Goal: Find specific page/section: Find specific page/section

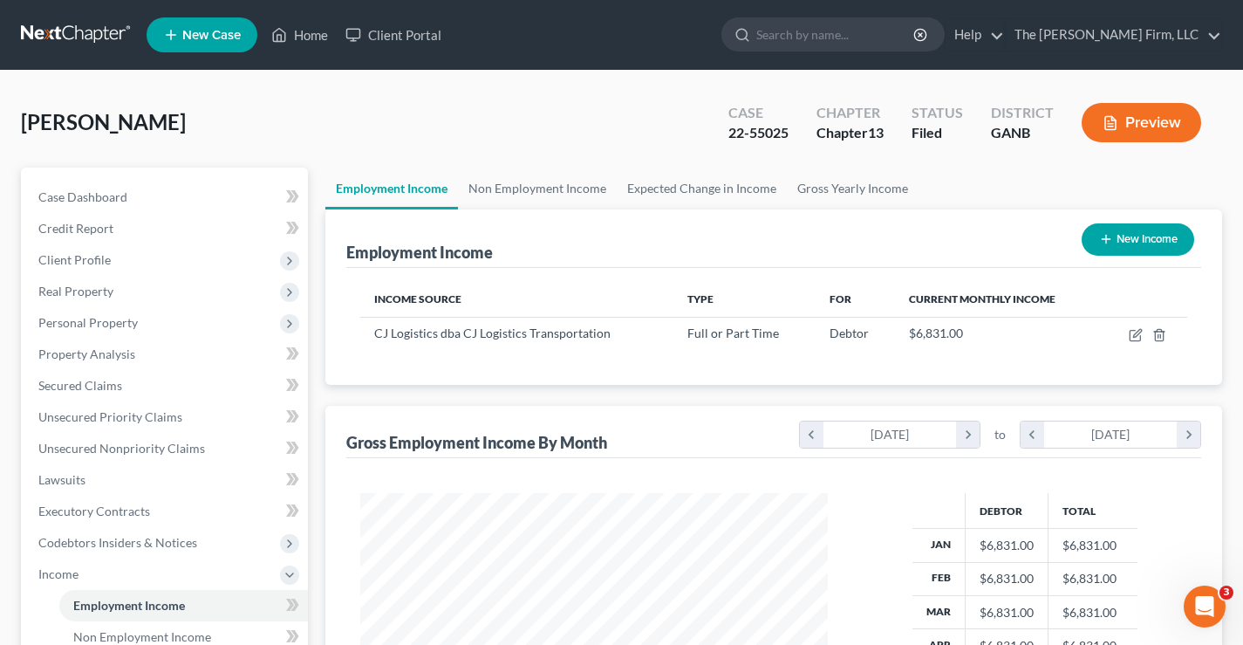
scroll to position [313, 503]
click at [78, 31] on link at bounding box center [77, 34] width 112 height 31
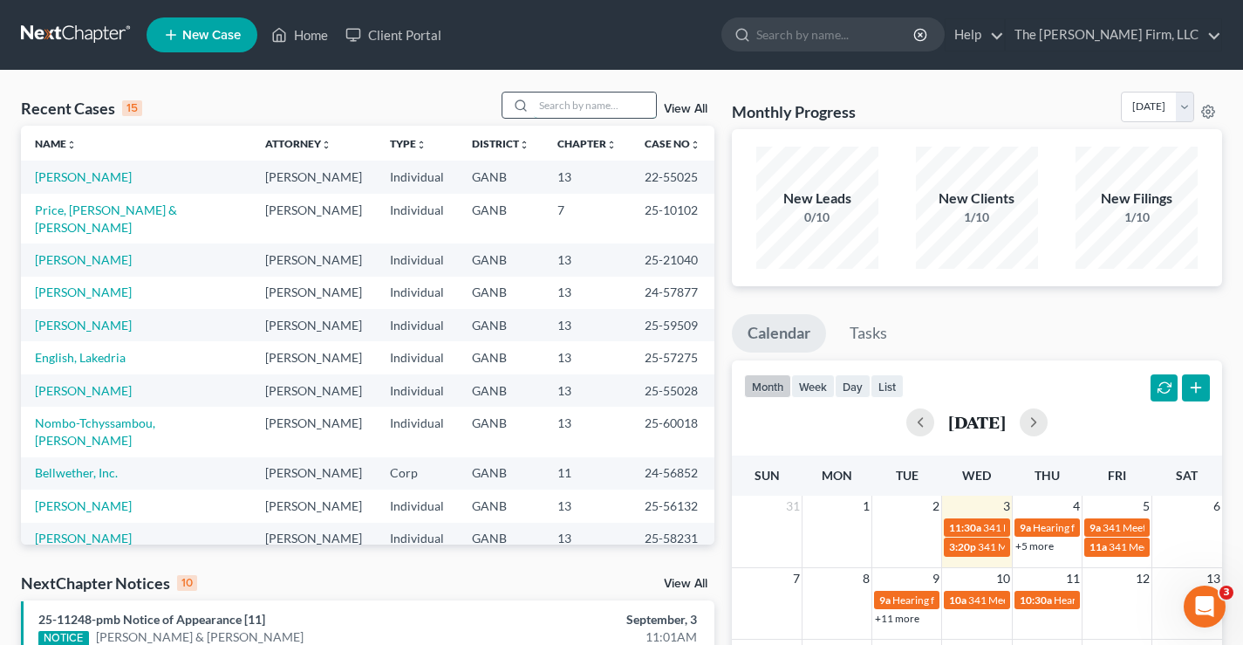
click at [578, 111] on input "search" at bounding box center [595, 104] width 122 height 25
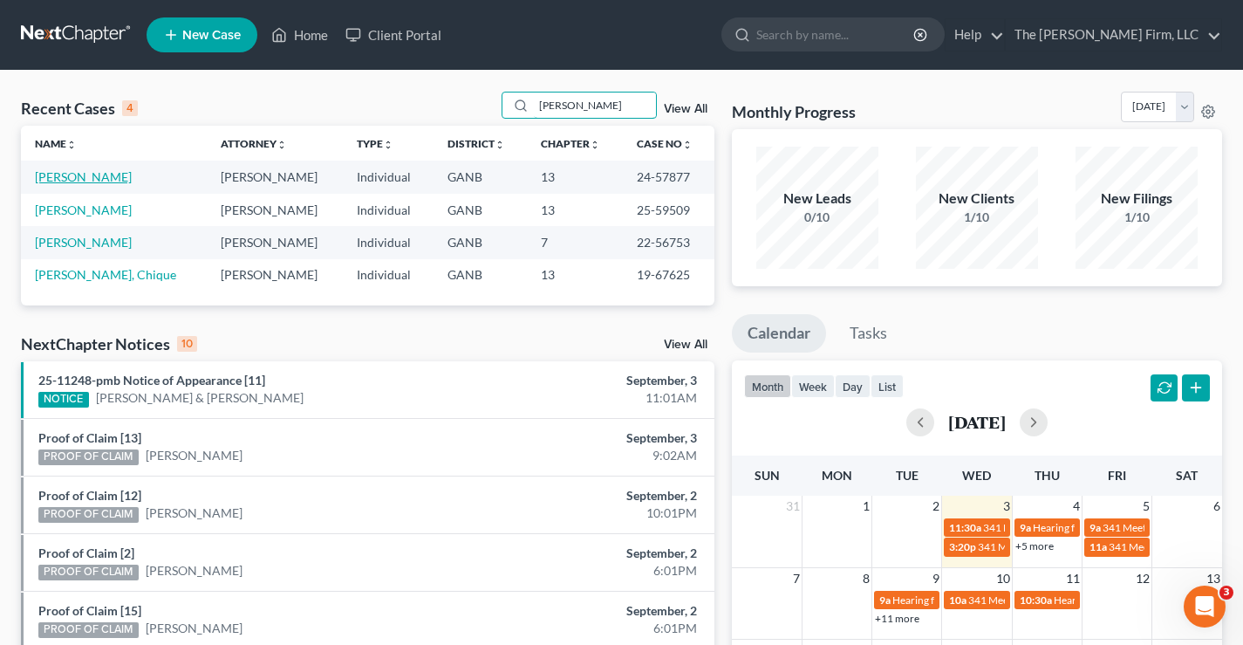
type input "[PERSON_NAME]"
click at [89, 181] on link "[PERSON_NAME]" at bounding box center [83, 176] width 97 height 15
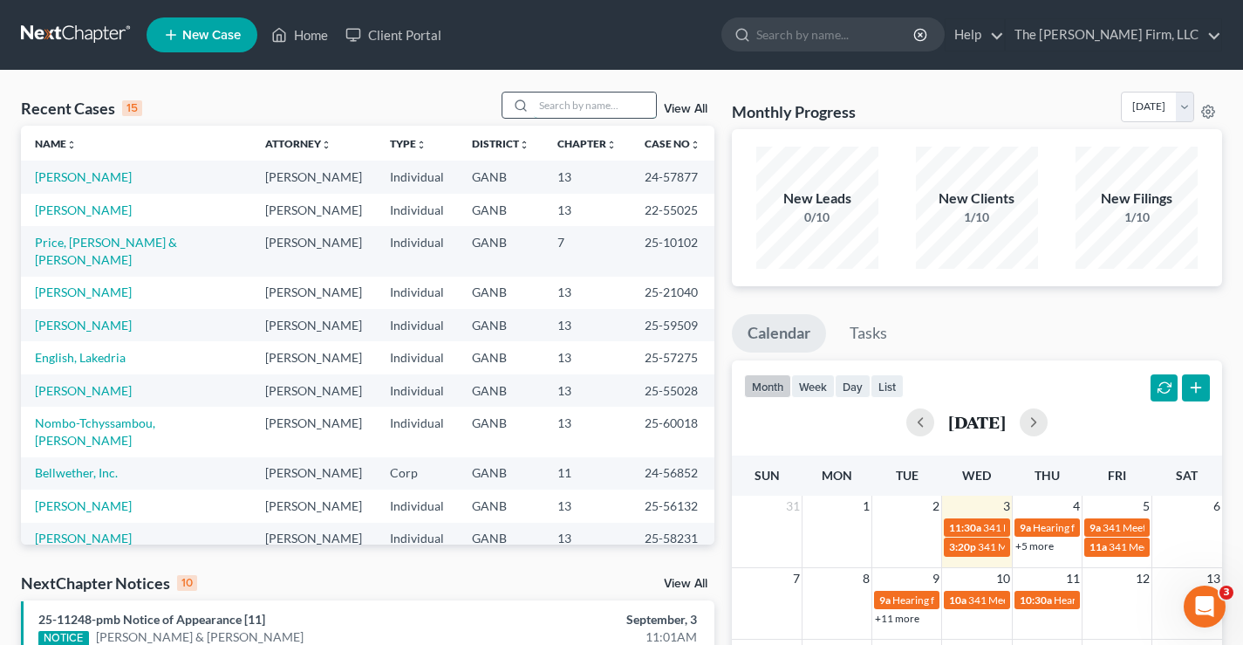
click at [567, 106] on input "search" at bounding box center [595, 104] width 122 height 25
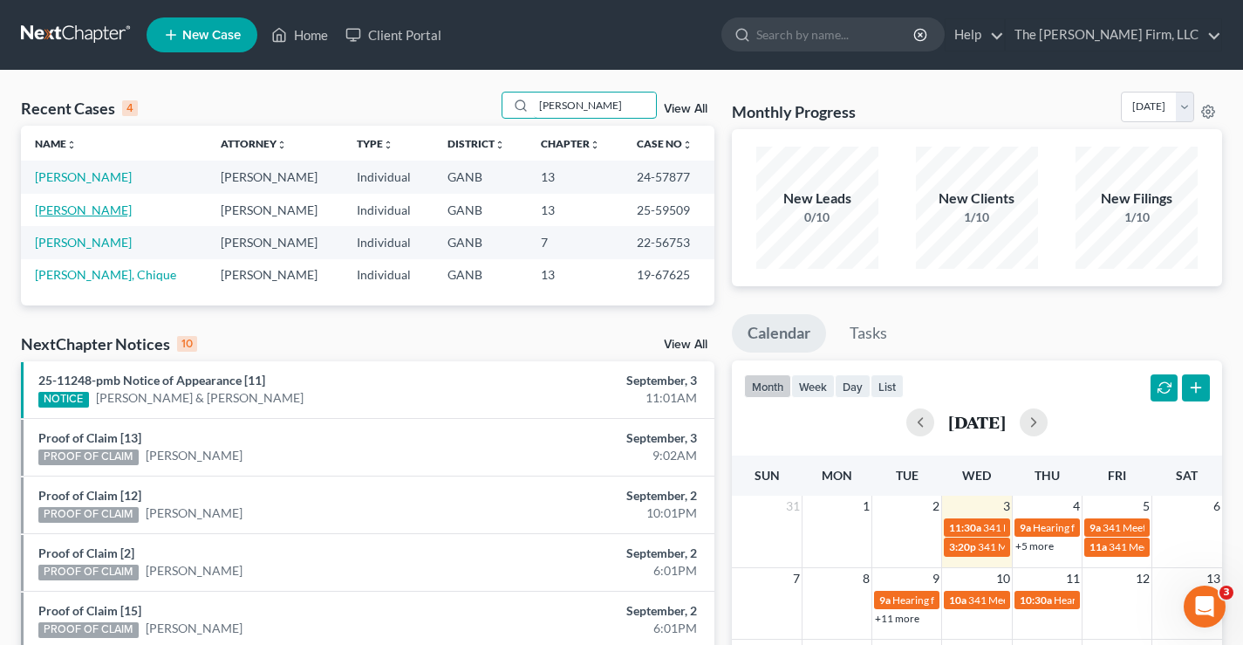
type input "[PERSON_NAME]"
click at [59, 208] on link "[PERSON_NAME]" at bounding box center [83, 209] width 97 height 15
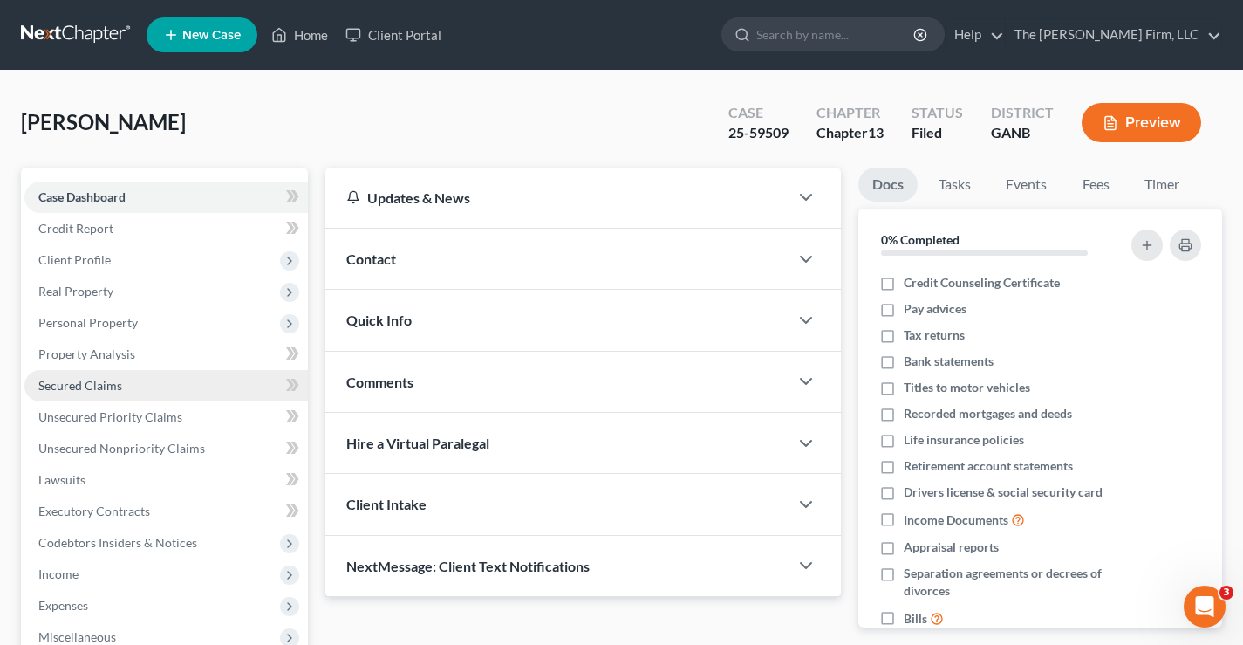
click at [82, 396] on link "Secured Claims" at bounding box center [166, 385] width 284 height 31
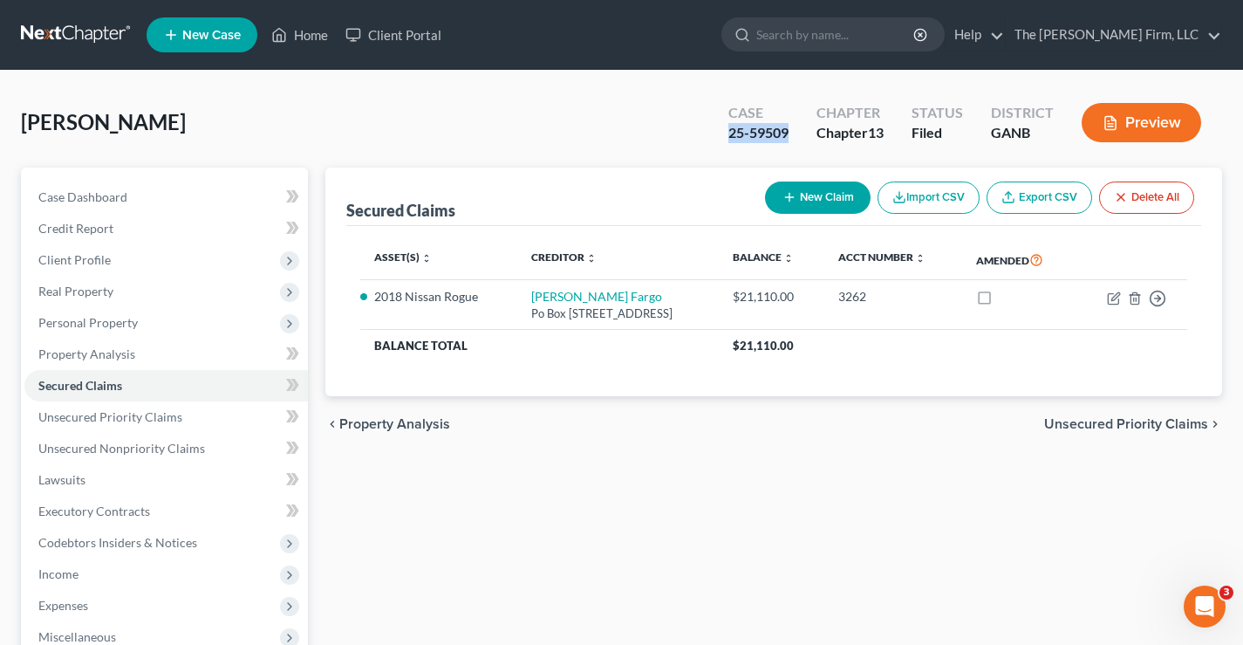
drag, startPoint x: 721, startPoint y: 131, endPoint x: 787, endPoint y: 134, distance: 66.4
click at [787, 134] on div "Case 25-59509" at bounding box center [759, 124] width 88 height 51
click at [51, 33] on link at bounding box center [77, 34] width 112 height 31
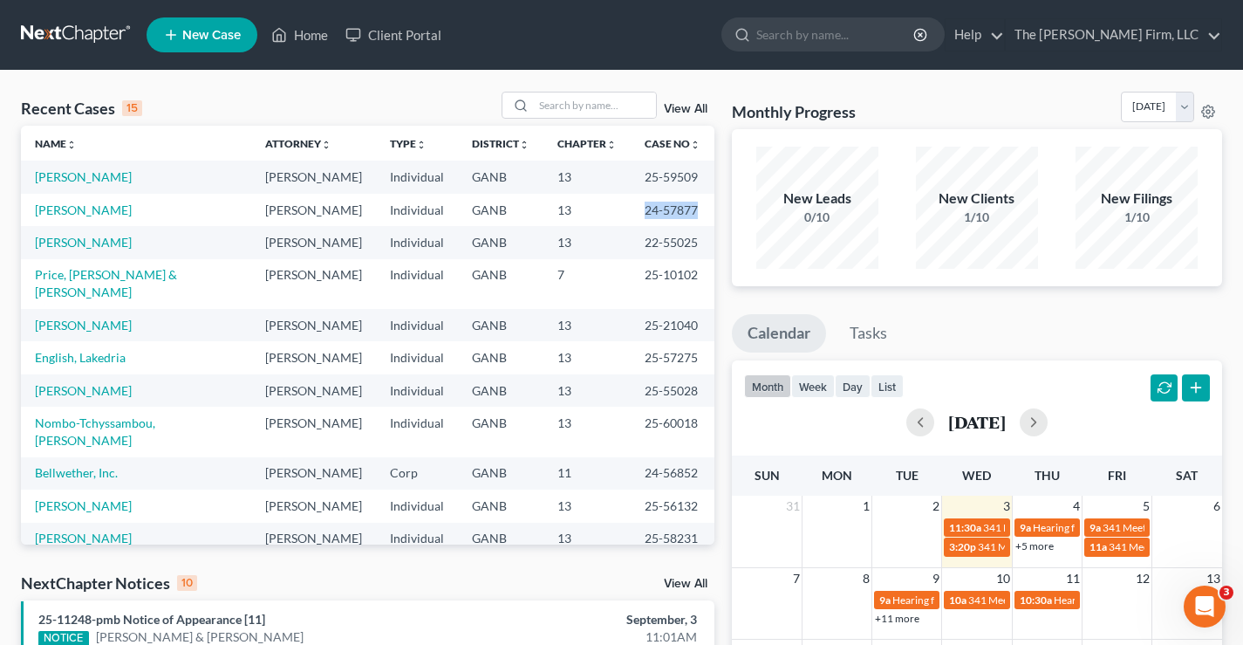
drag, startPoint x: 625, startPoint y: 210, endPoint x: 679, endPoint y: 209, distance: 54.1
click at [679, 209] on td "24-57877" at bounding box center [673, 210] width 84 height 32
copy td "24-57877"
